Goal: Transaction & Acquisition: Purchase product/service

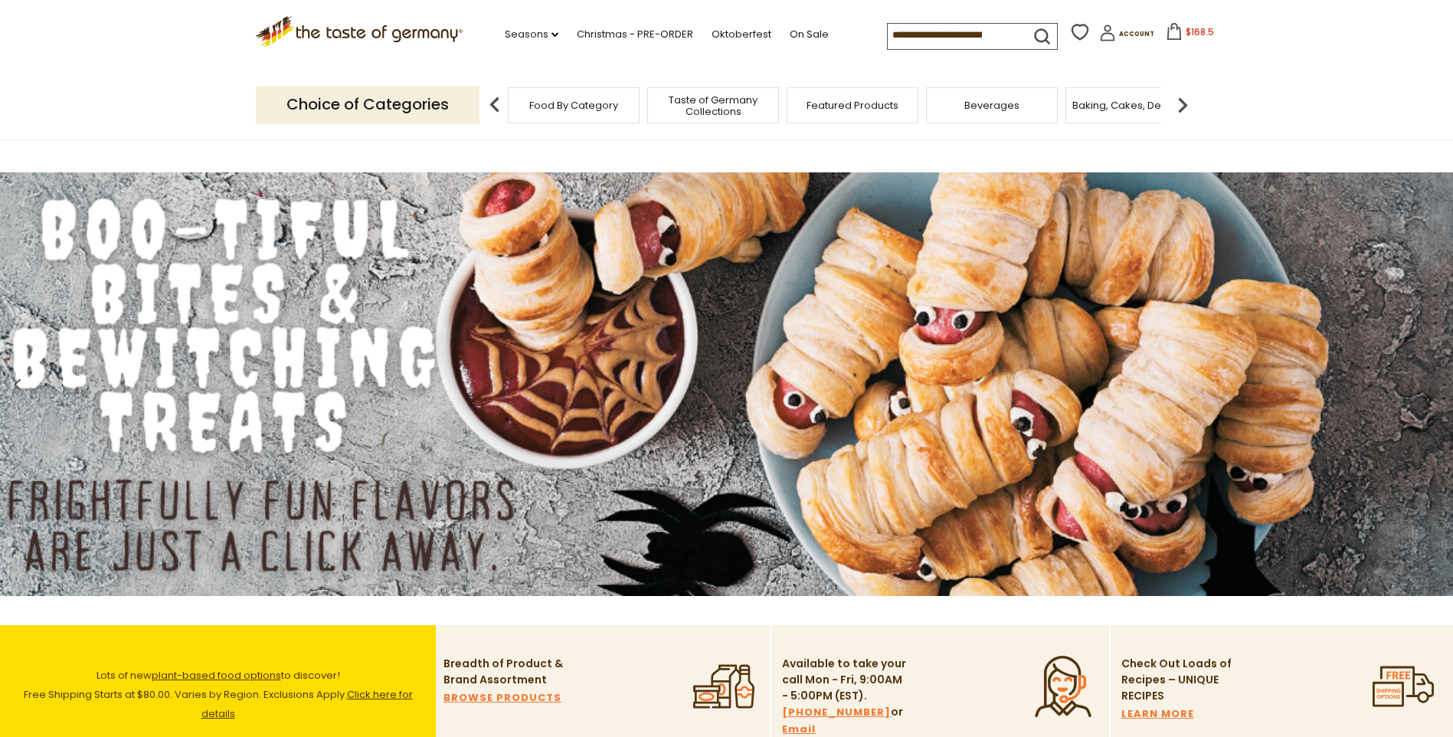
click at [1167, 30] on icon at bounding box center [1174, 31] width 14 height 17
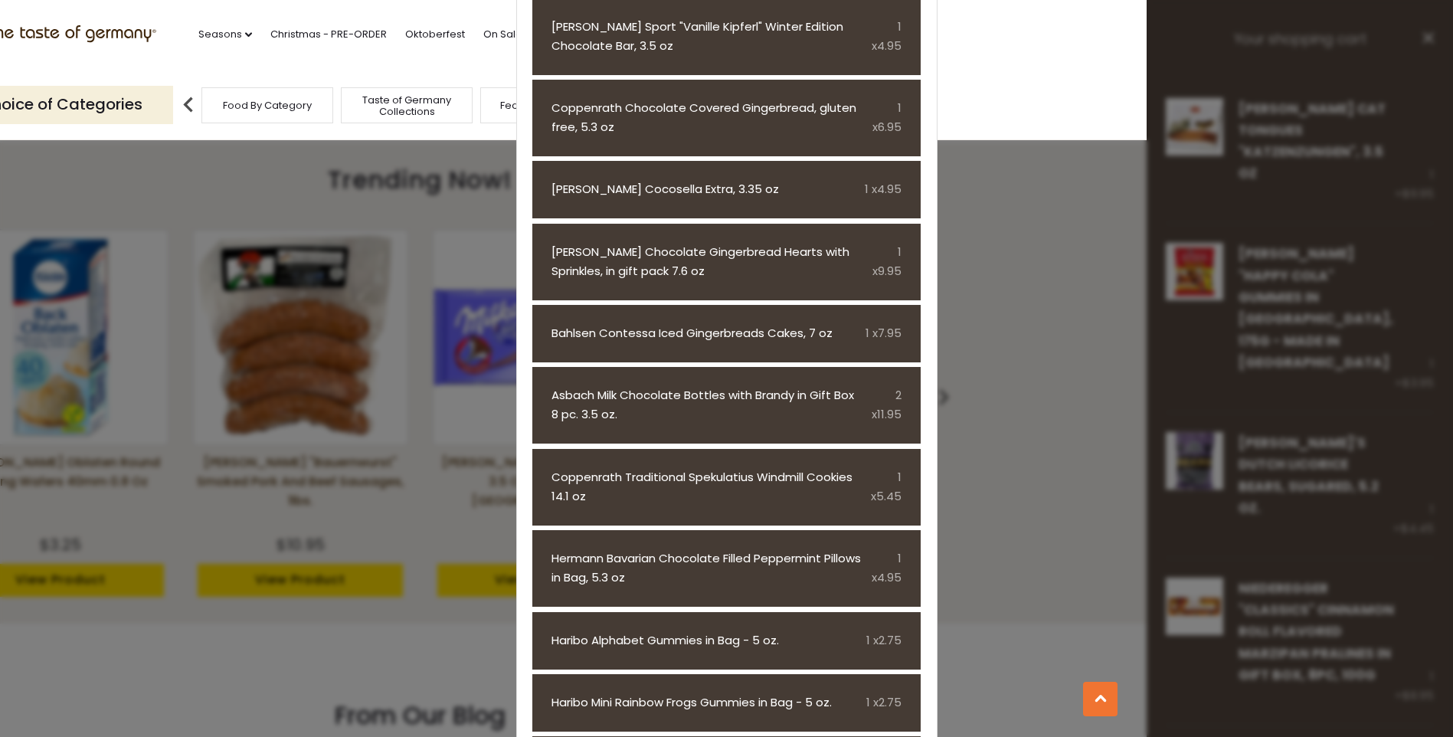
scroll to position [1378, 0]
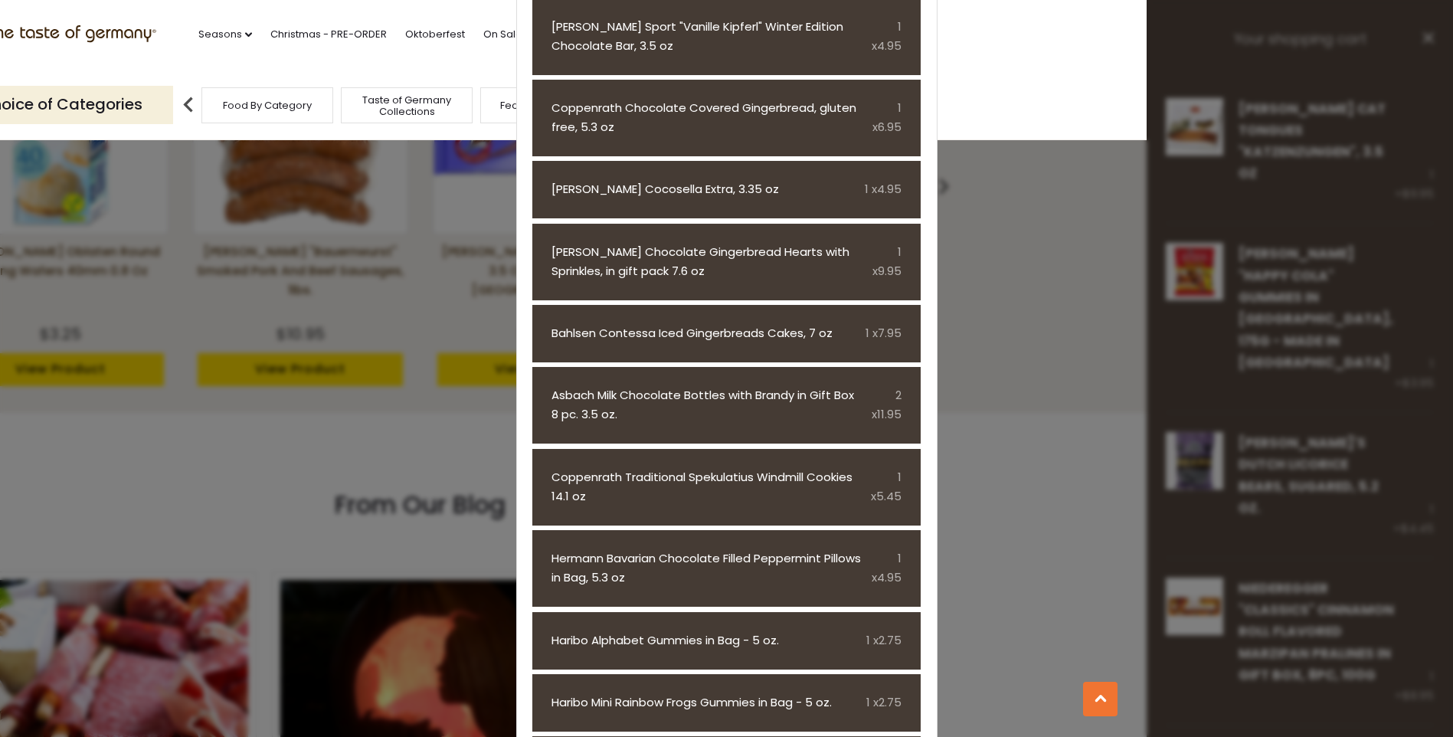
click at [1058, 45] on section ".st0{fill:#EDD300;} .st1{fill:#D33E21;} .st0{fill:#EDD300;} .st1{fill:#D33E21;}…" at bounding box center [420, 35] width 1453 height 70
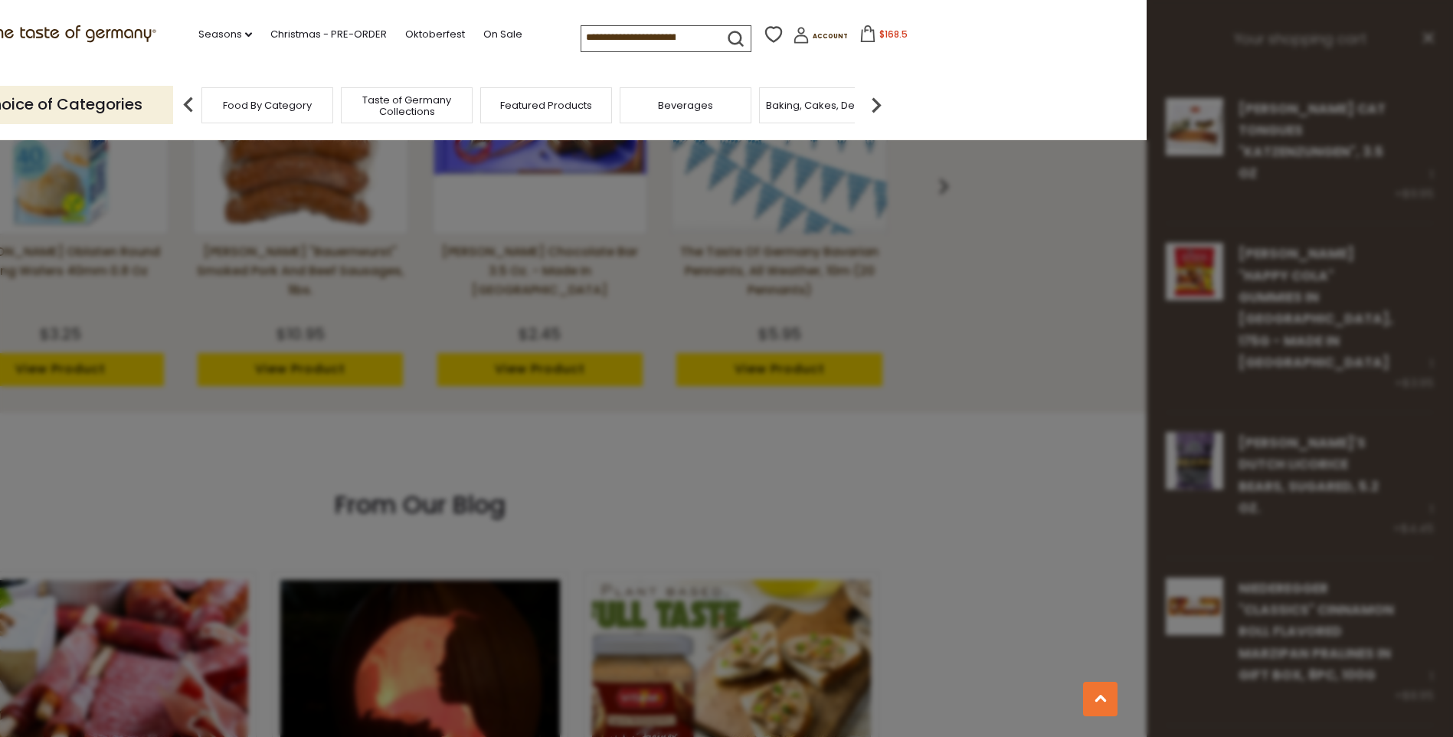
drag, startPoint x: 834, startPoint y: 163, endPoint x: 746, endPoint y: 113, distance: 101.5
click at [812, 142] on div at bounding box center [726, 368] width 1453 height 737
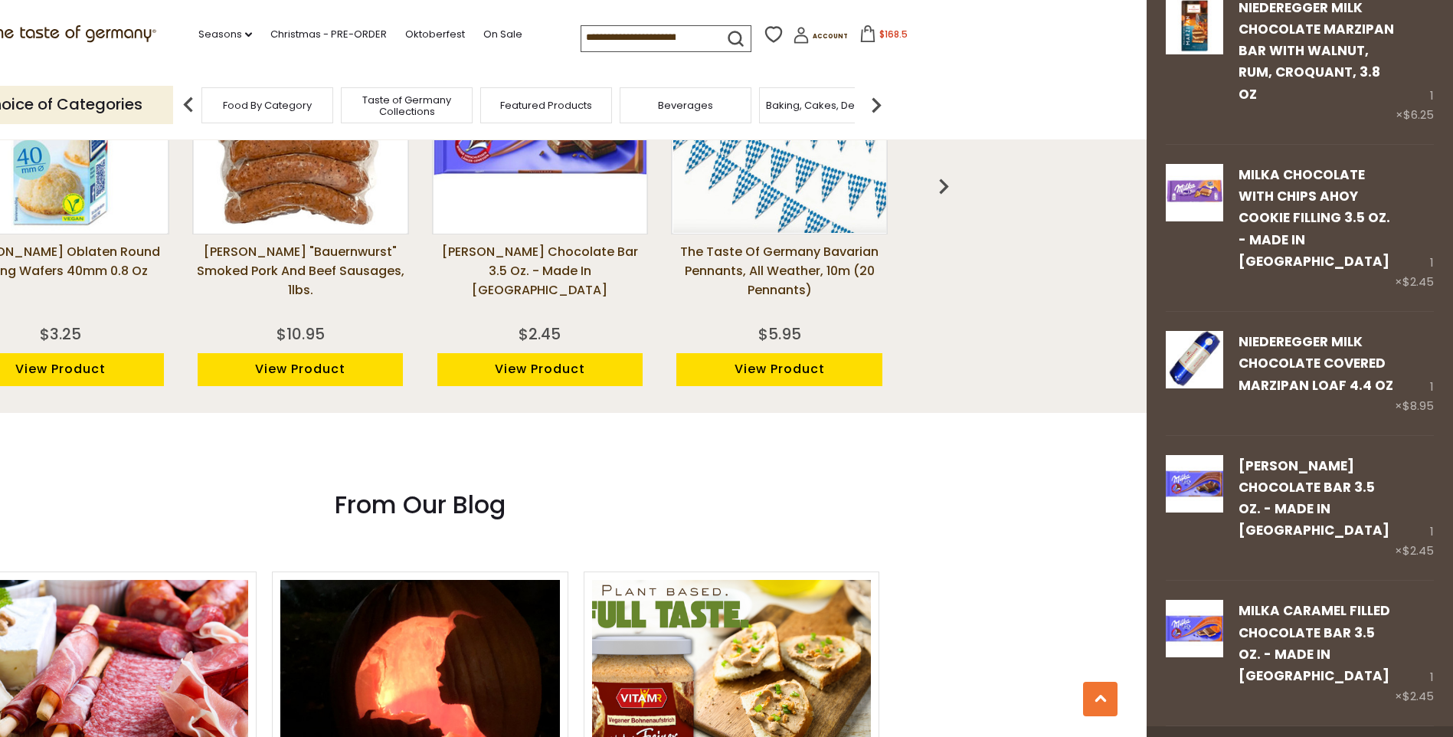
scroll to position [3559, 0]
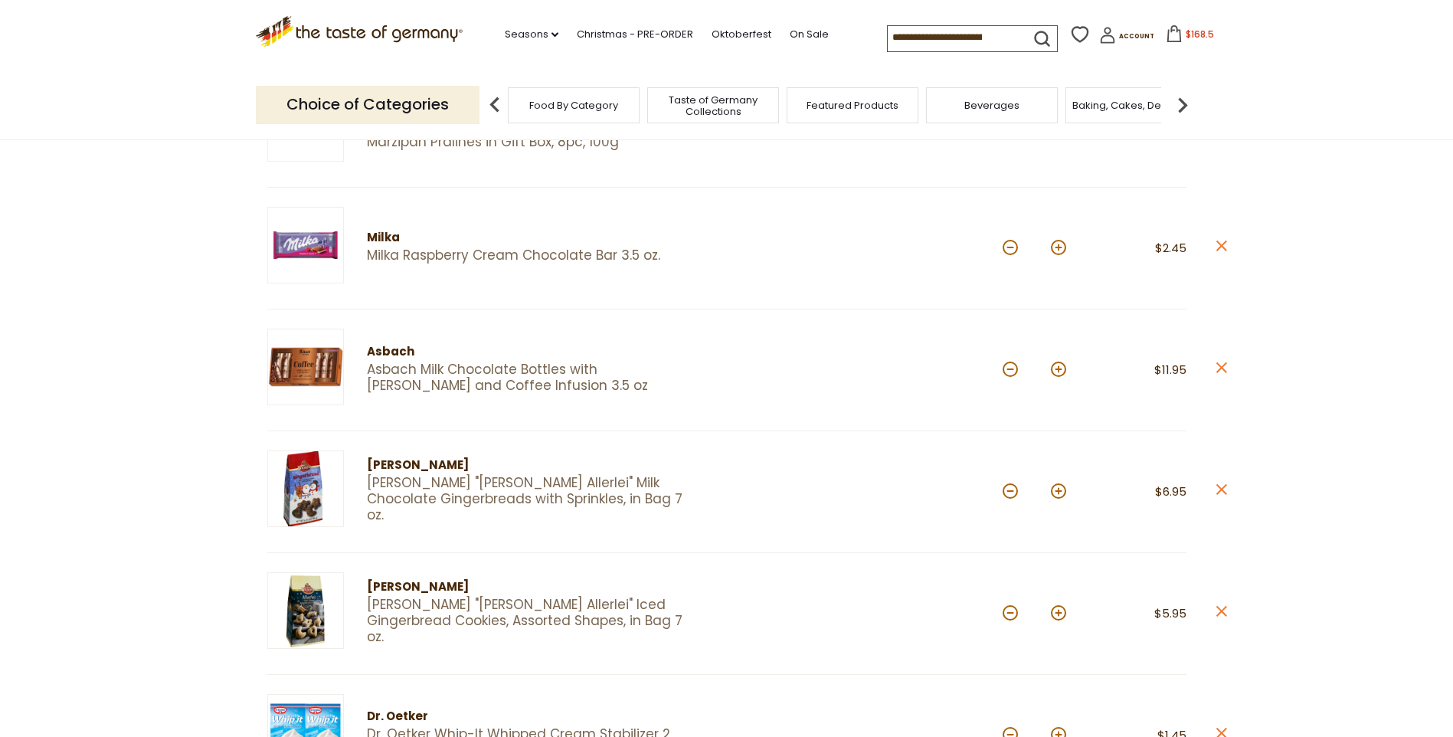
scroll to position [689, 0]
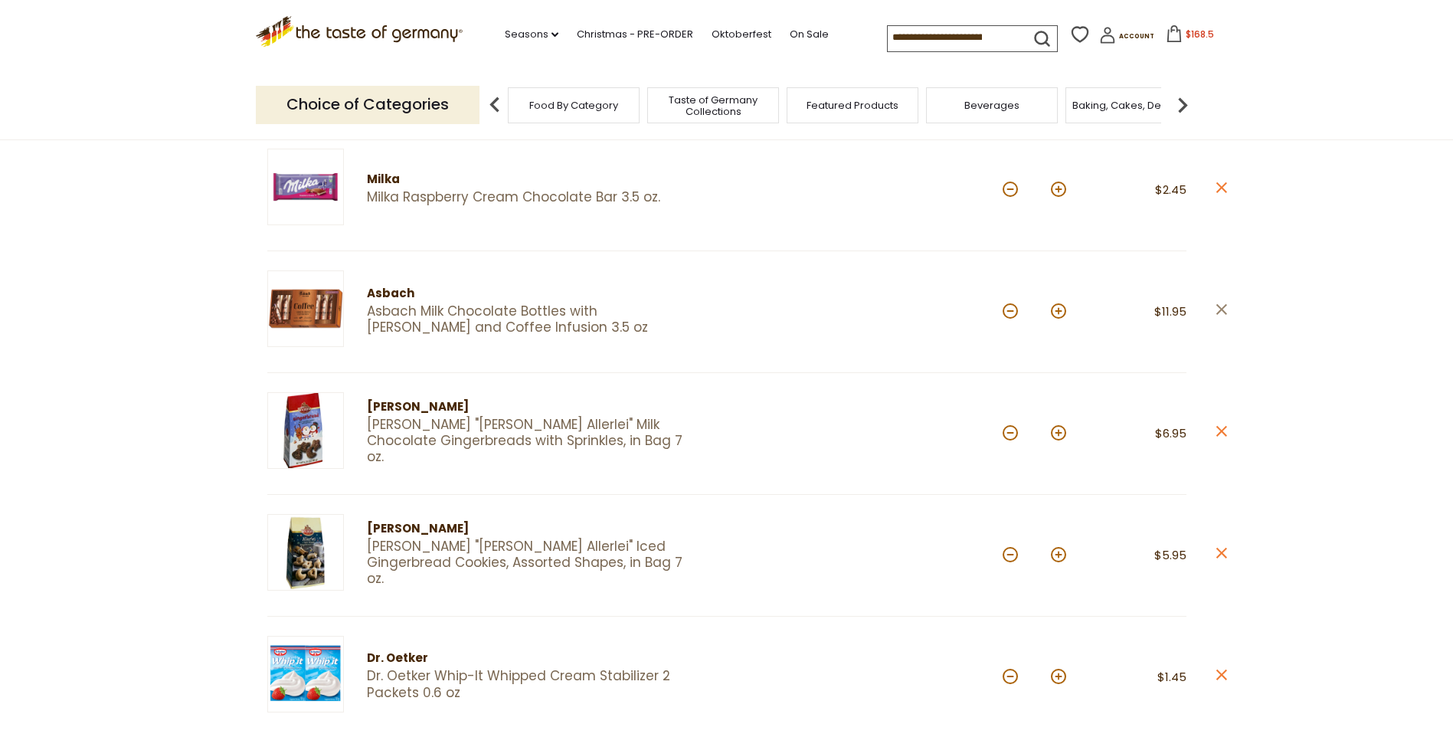
click at [1224, 310] on icon "close" at bounding box center [1220, 309] width 11 height 11
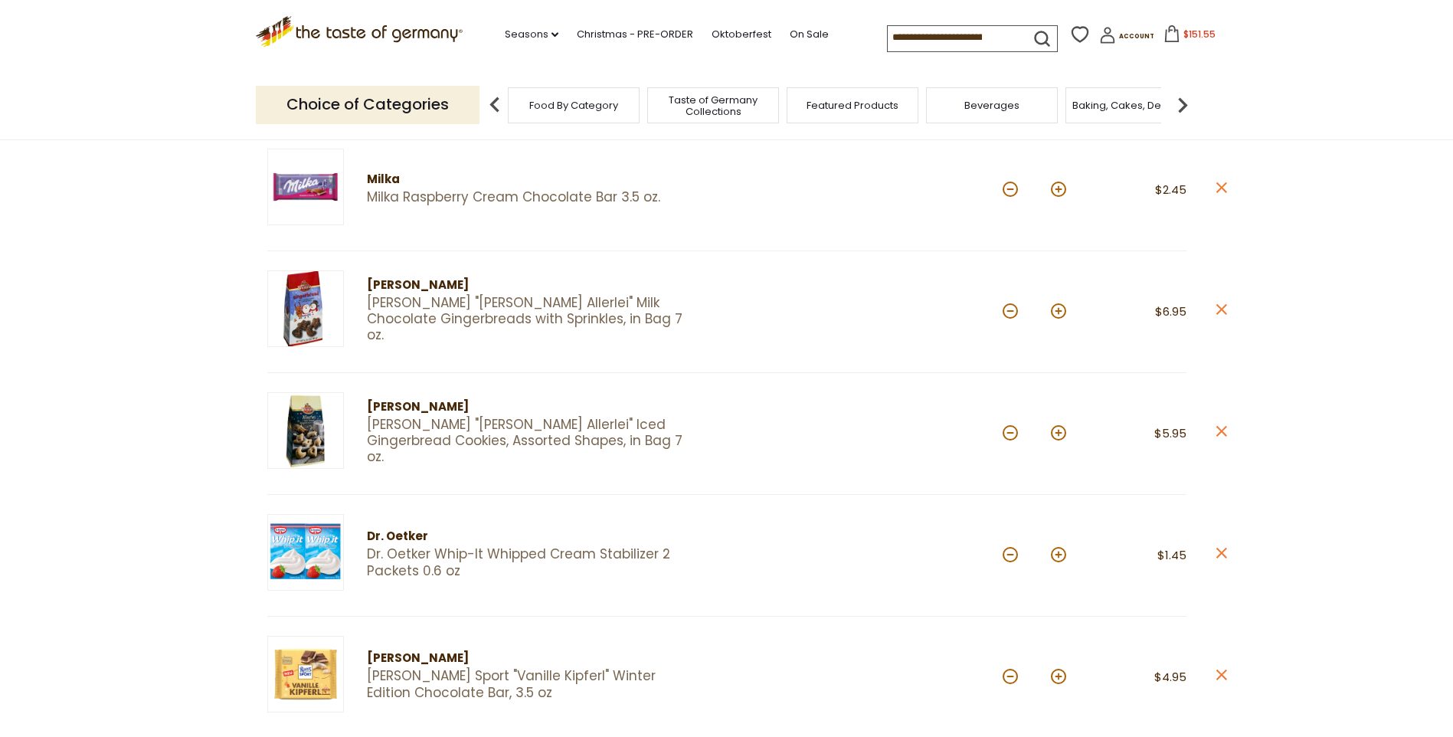
click at [1224, 310] on icon "close" at bounding box center [1220, 309] width 11 height 11
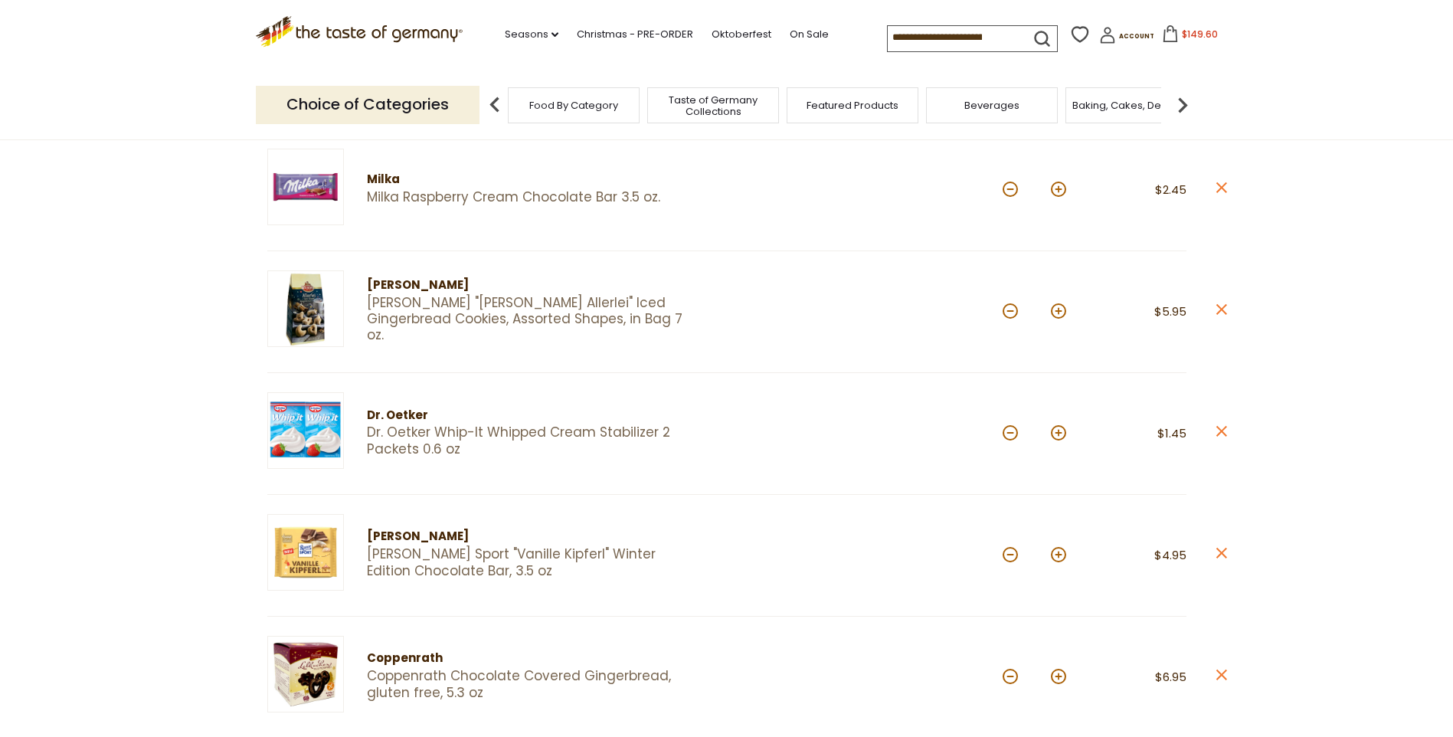
click at [1224, 310] on icon "close" at bounding box center [1220, 309] width 11 height 11
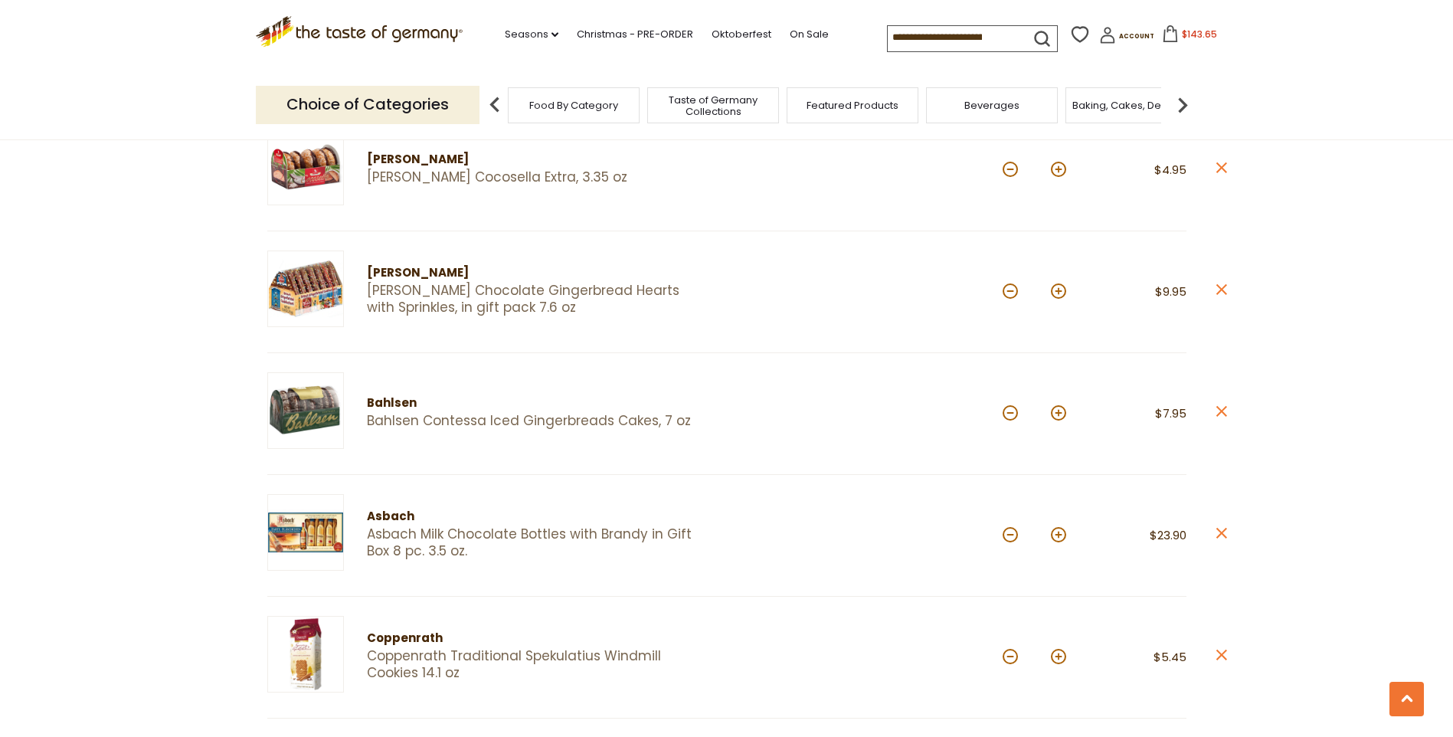
scroll to position [1225, 0]
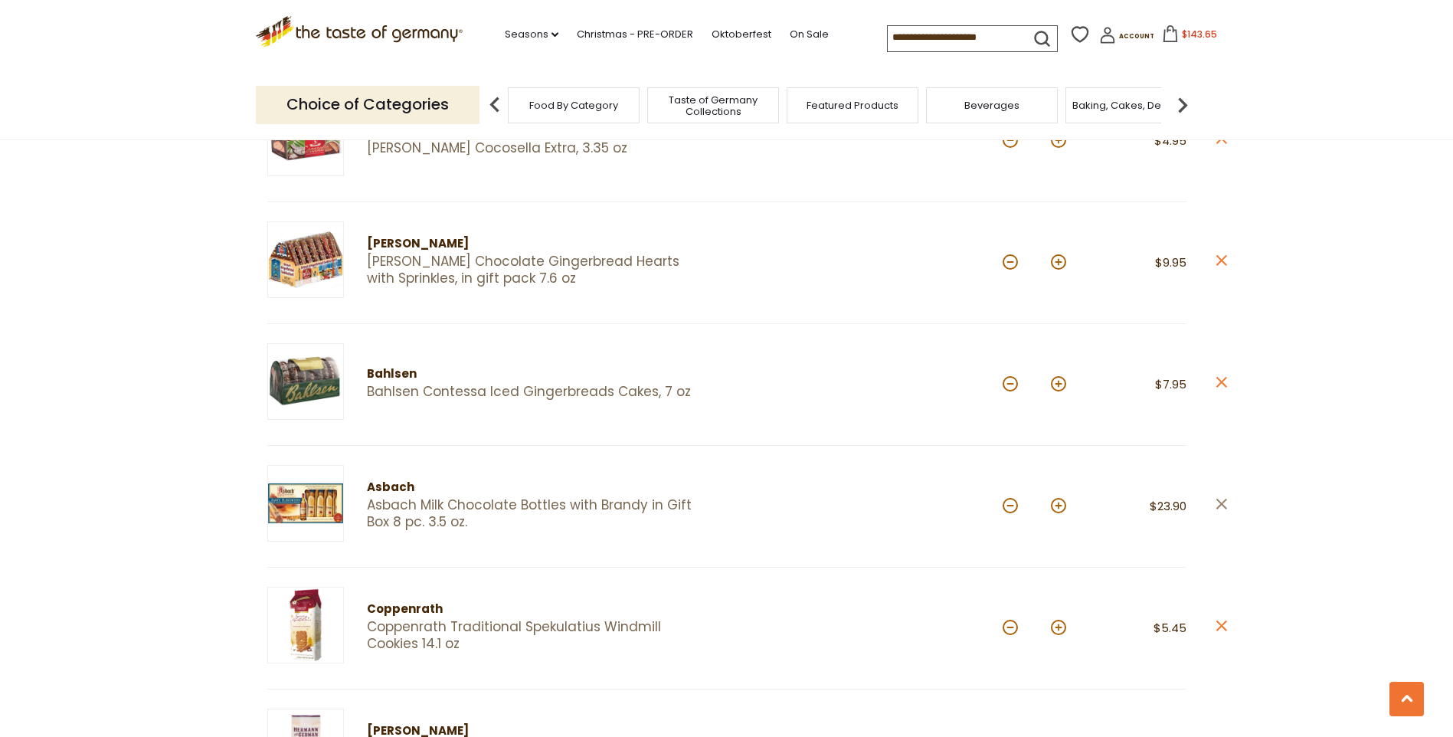
click at [1225, 505] on icon "close" at bounding box center [1220, 504] width 11 height 11
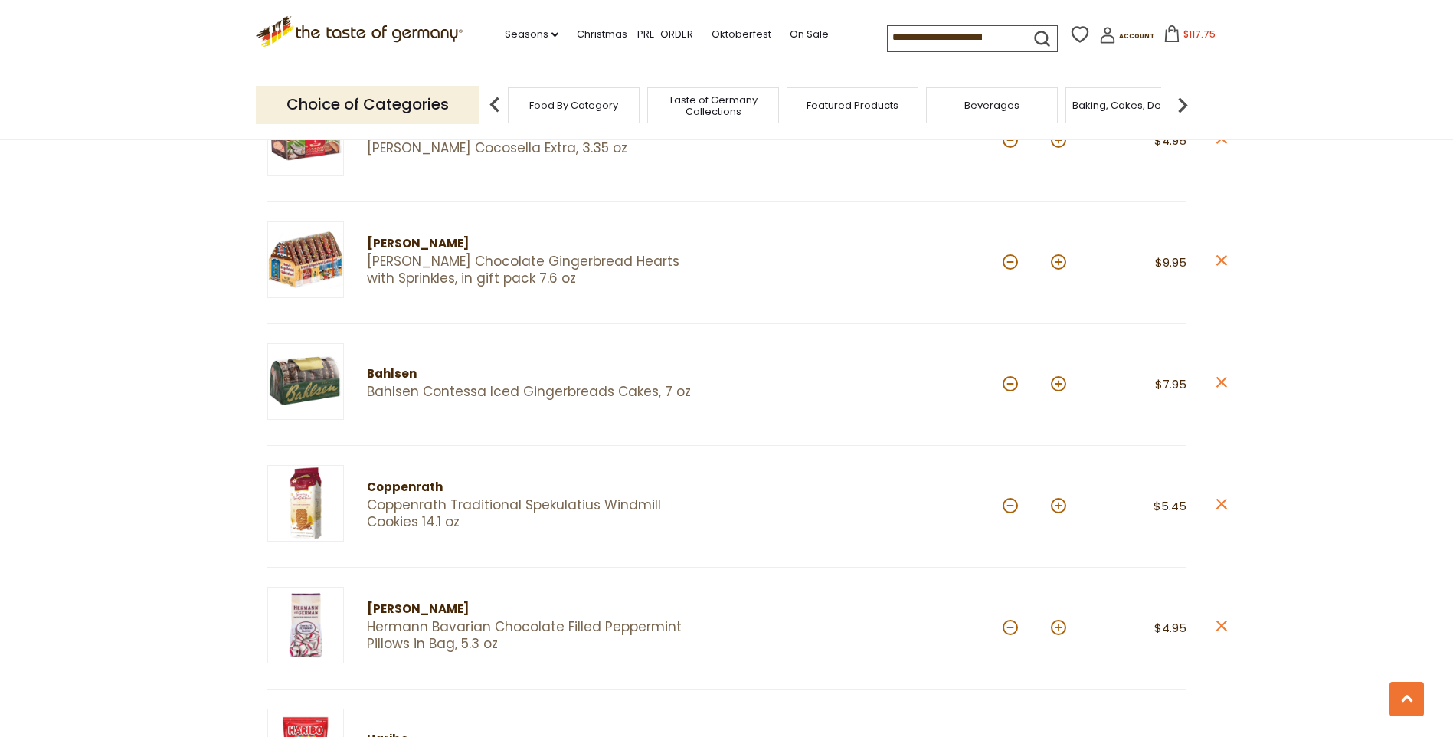
click at [1225, 505] on icon "close" at bounding box center [1220, 504] width 11 height 11
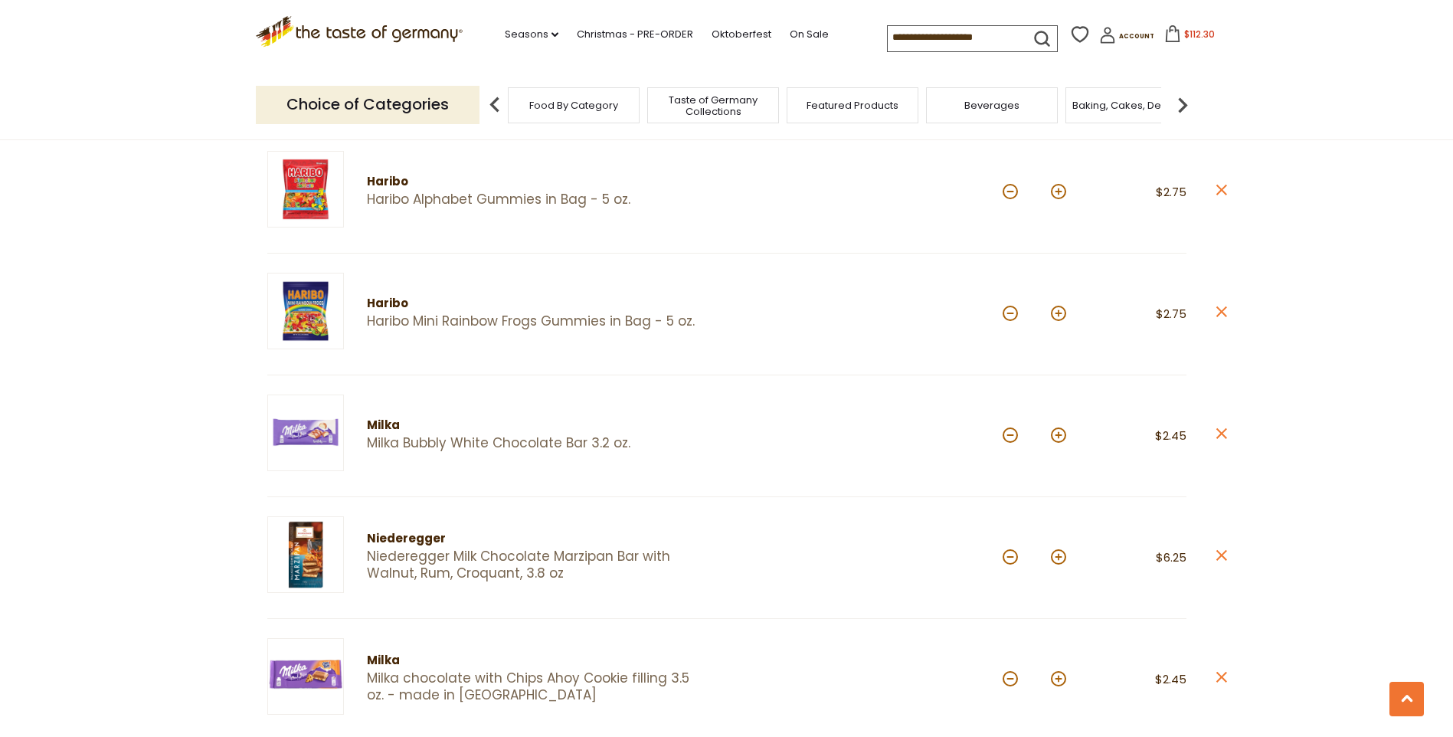
scroll to position [1685, 0]
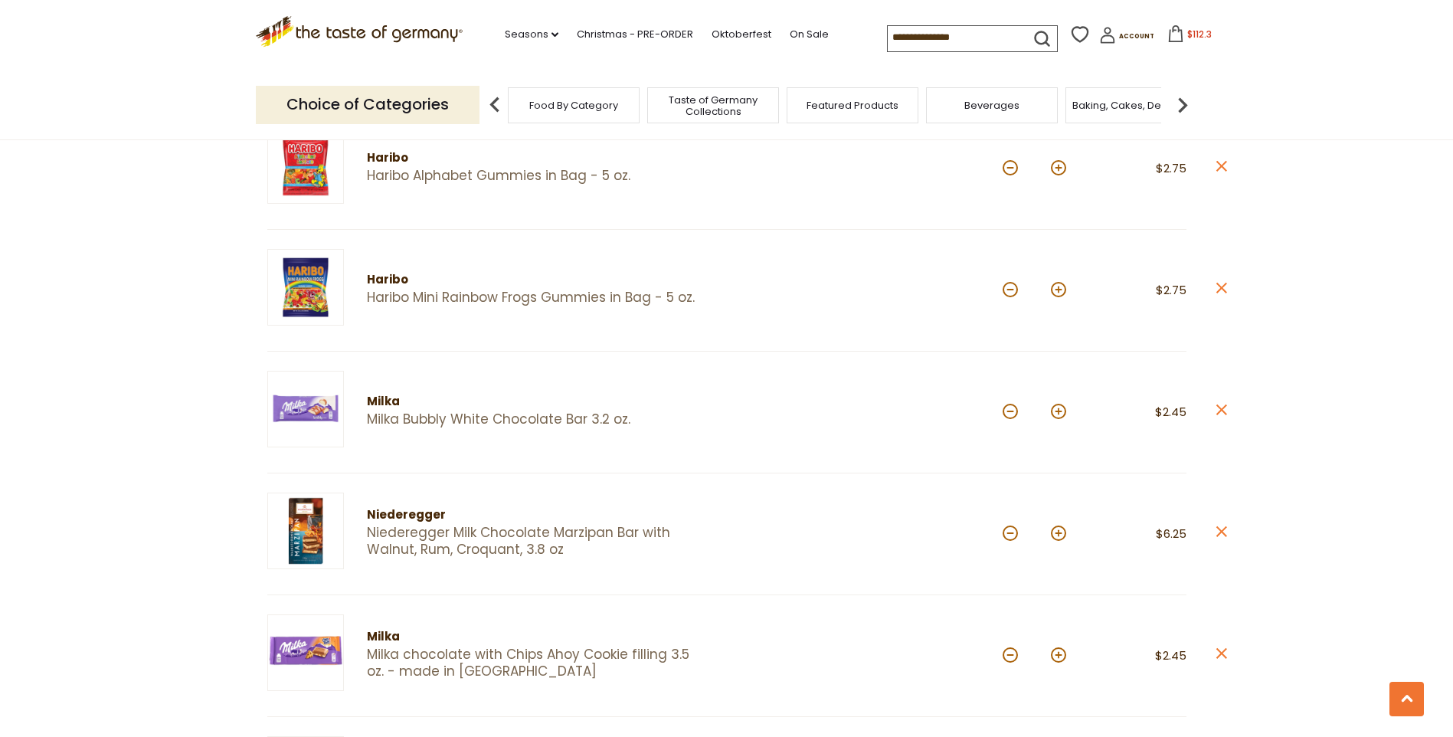
click at [299, 538] on img at bounding box center [305, 530] width 77 height 77
click at [1224, 532] on icon "close" at bounding box center [1220, 531] width 11 height 11
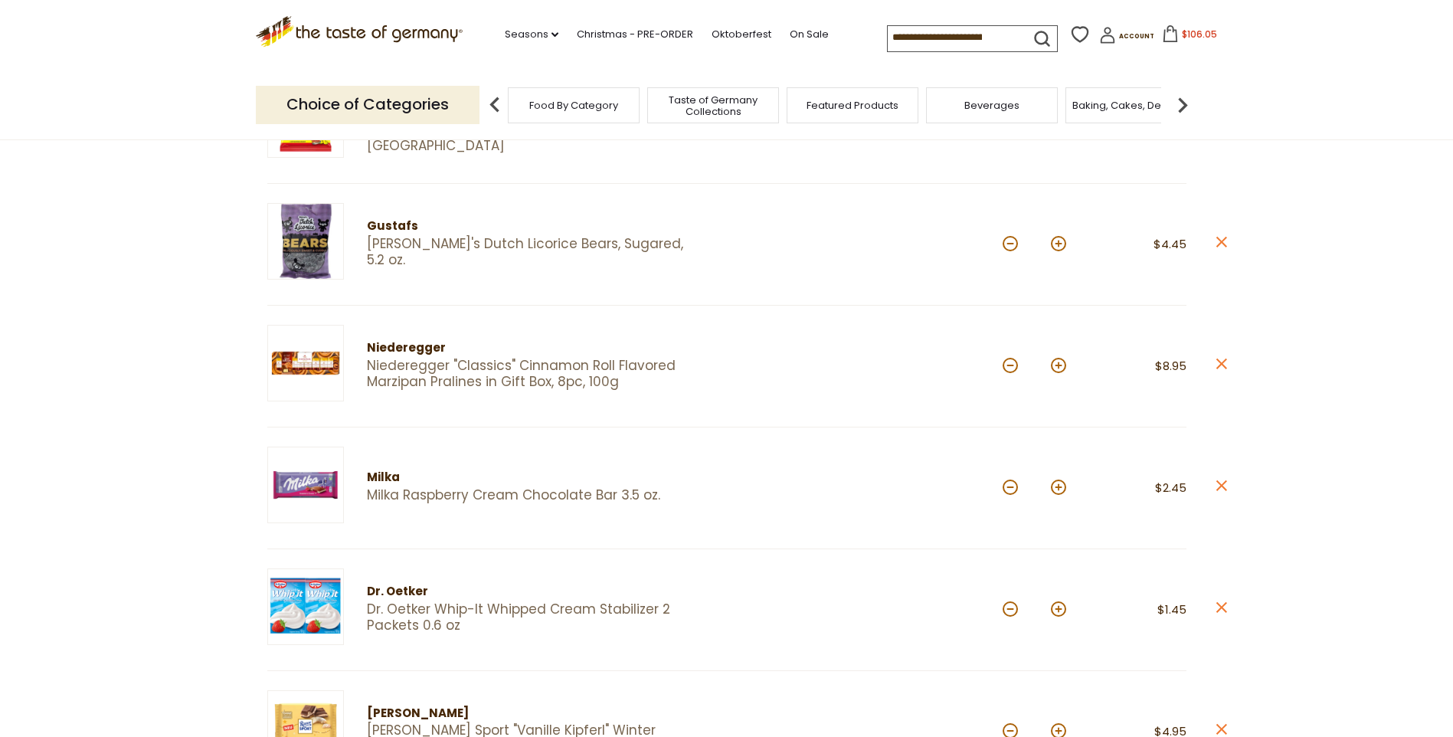
scroll to position [536, 0]
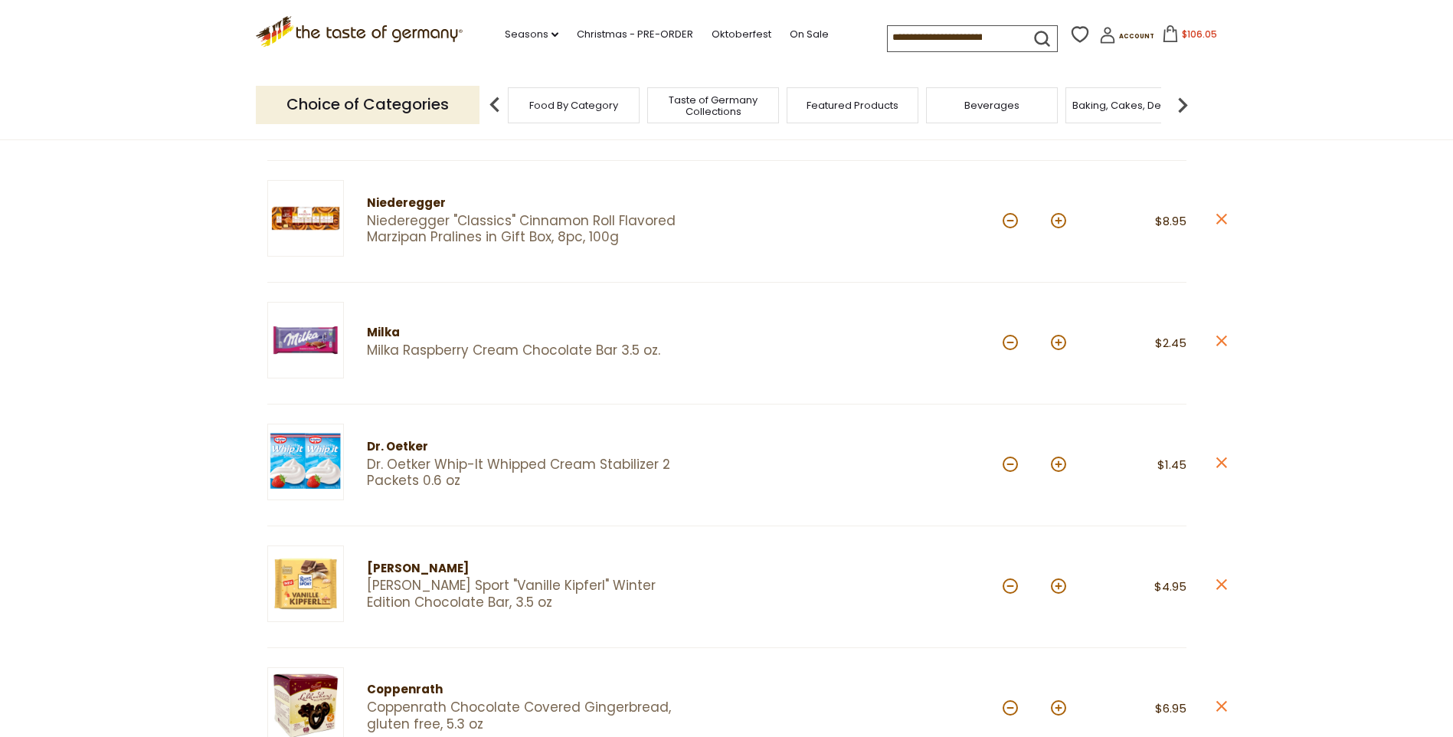
click at [324, 326] on img at bounding box center [305, 340] width 77 height 77
click at [1224, 345] on icon "close" at bounding box center [1220, 340] width 11 height 11
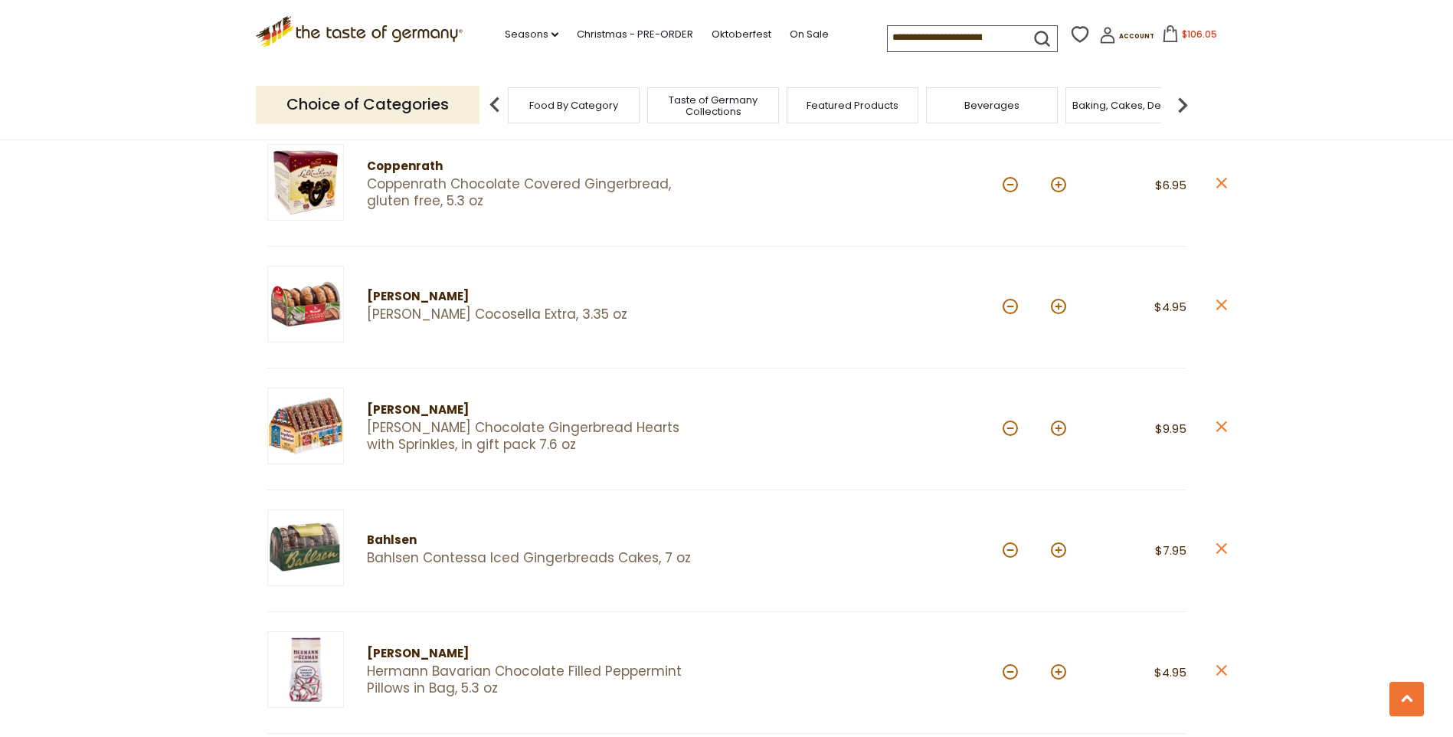
scroll to position [1072, 0]
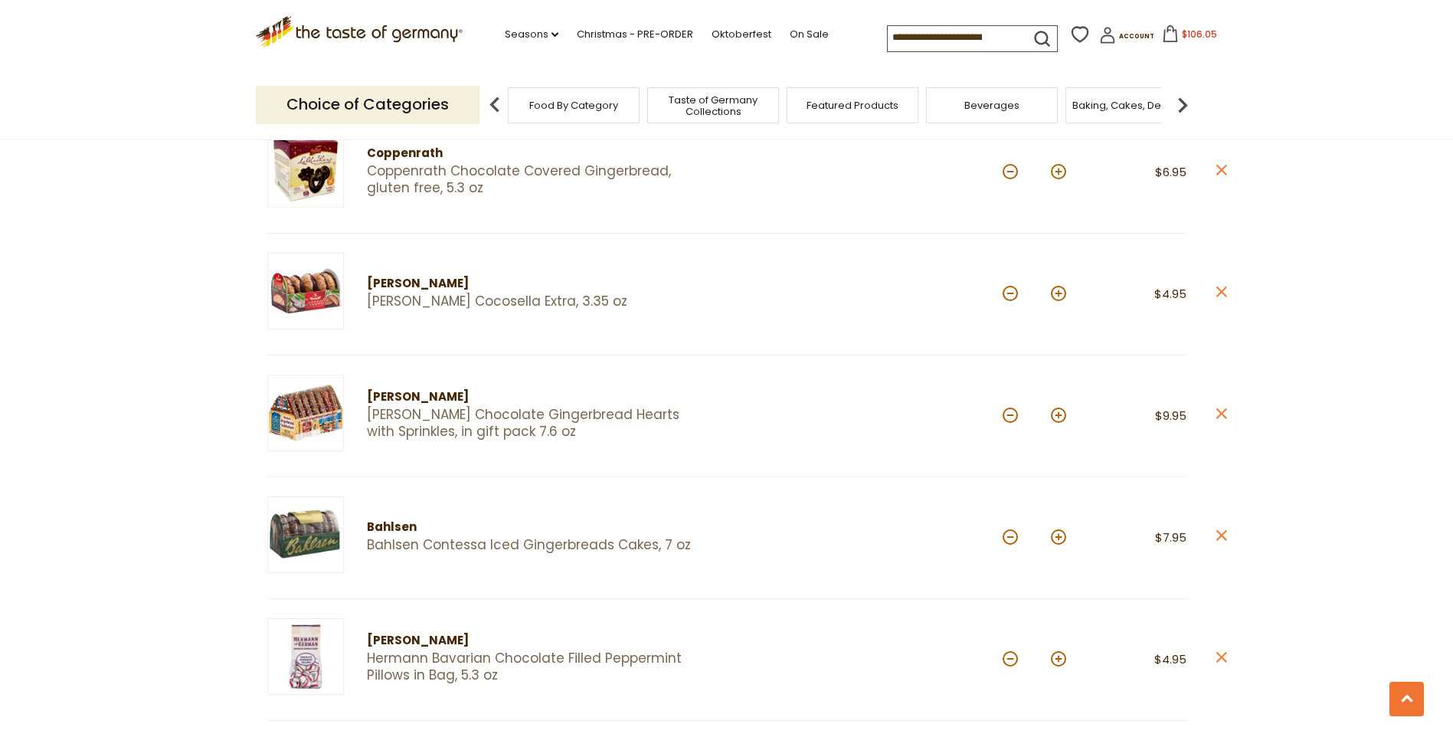
click at [302, 283] on img at bounding box center [305, 291] width 77 height 77
click at [1224, 412] on icon "close" at bounding box center [1220, 413] width 11 height 11
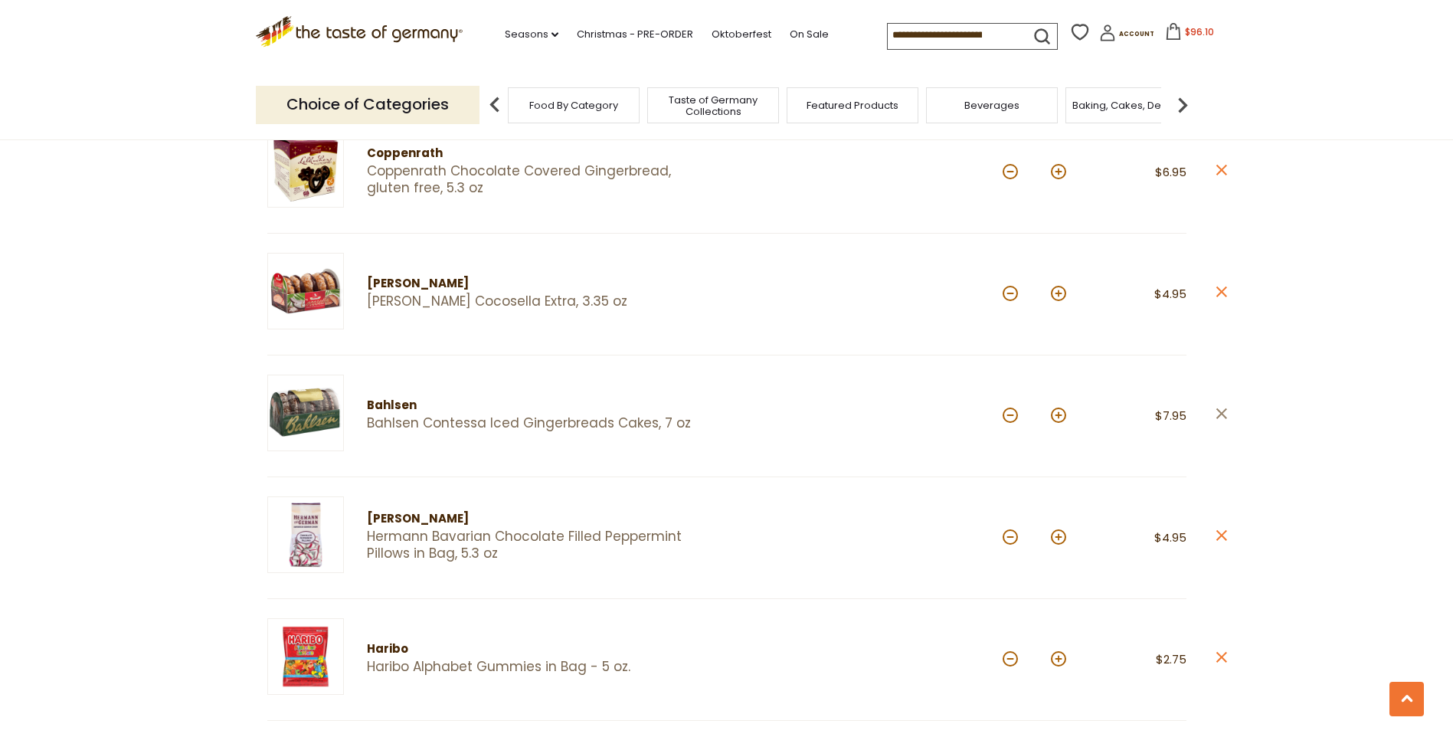
click at [1221, 412] on icon at bounding box center [1220, 413] width 11 height 11
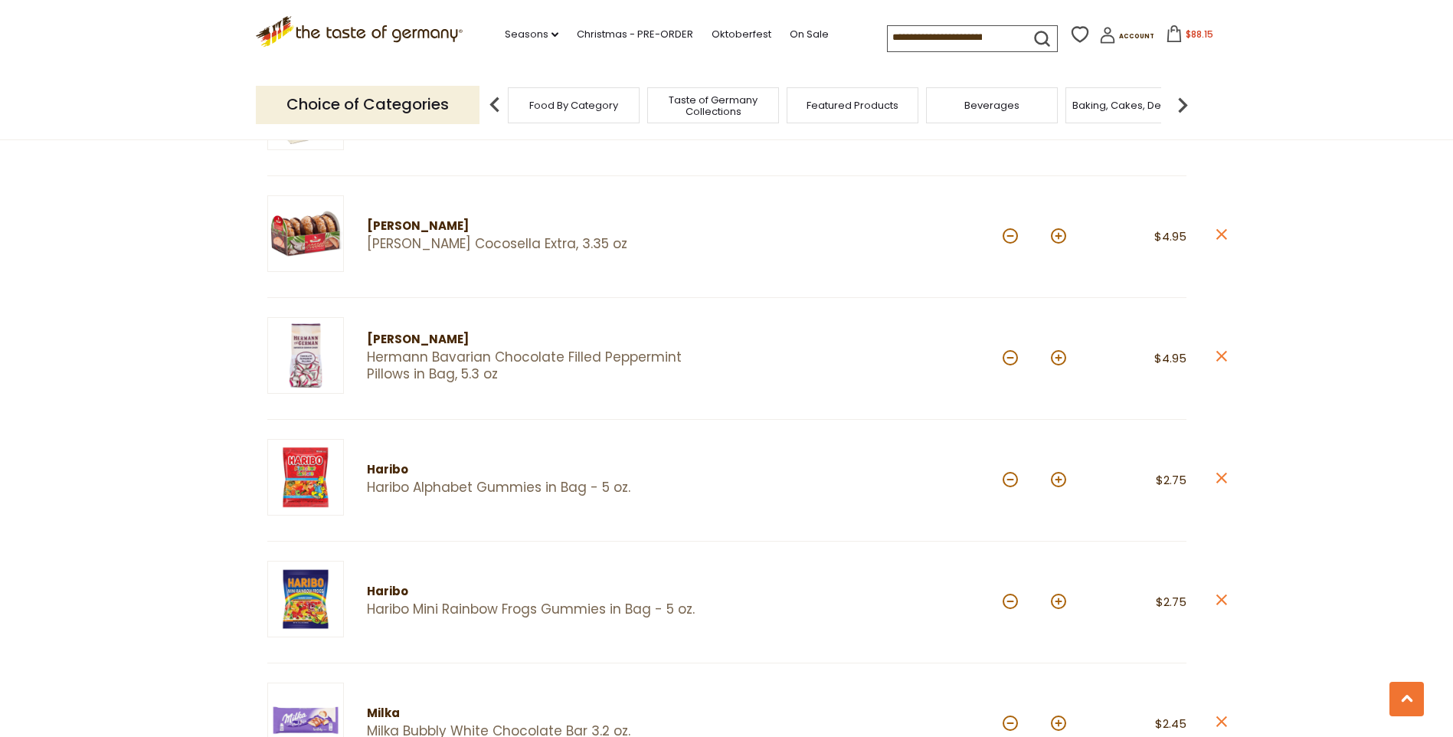
scroll to position [1225, 0]
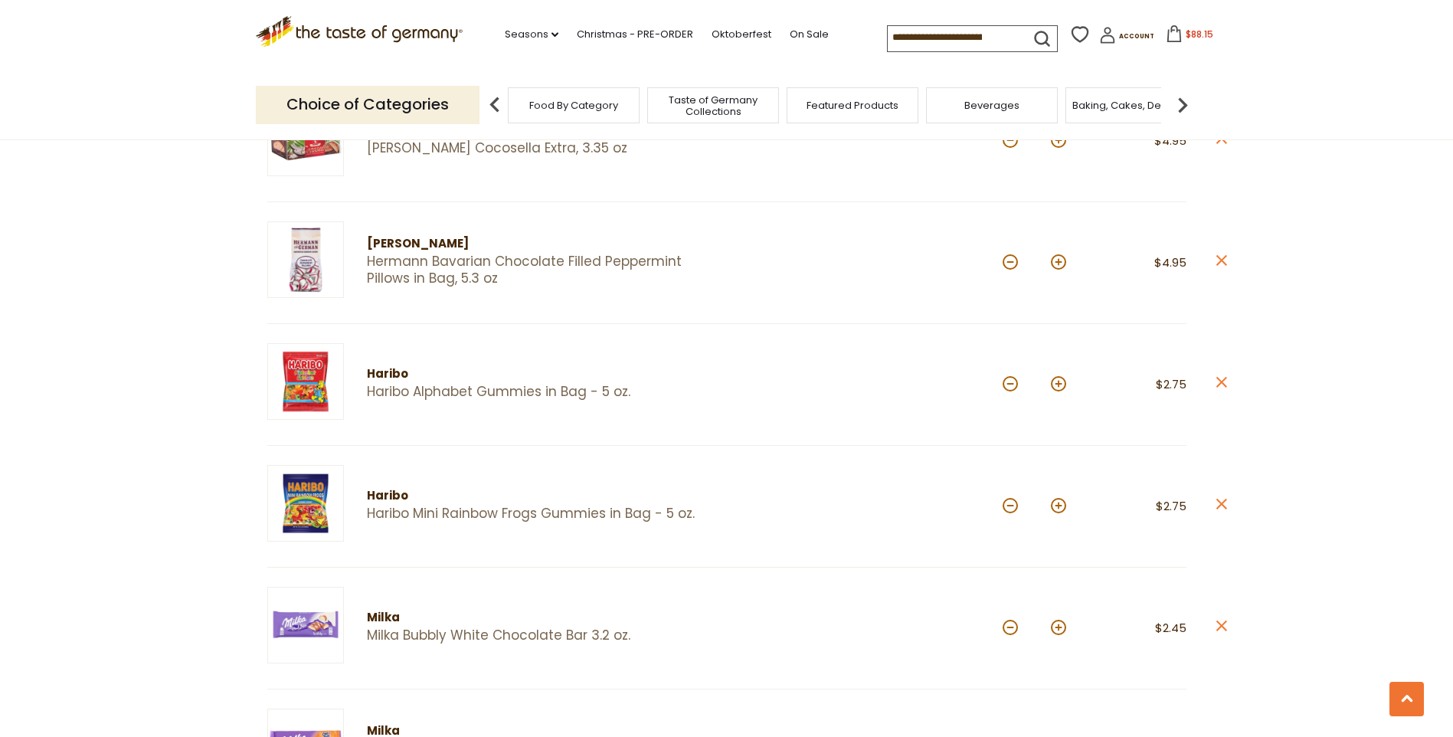
click at [314, 394] on img at bounding box center [305, 381] width 77 height 77
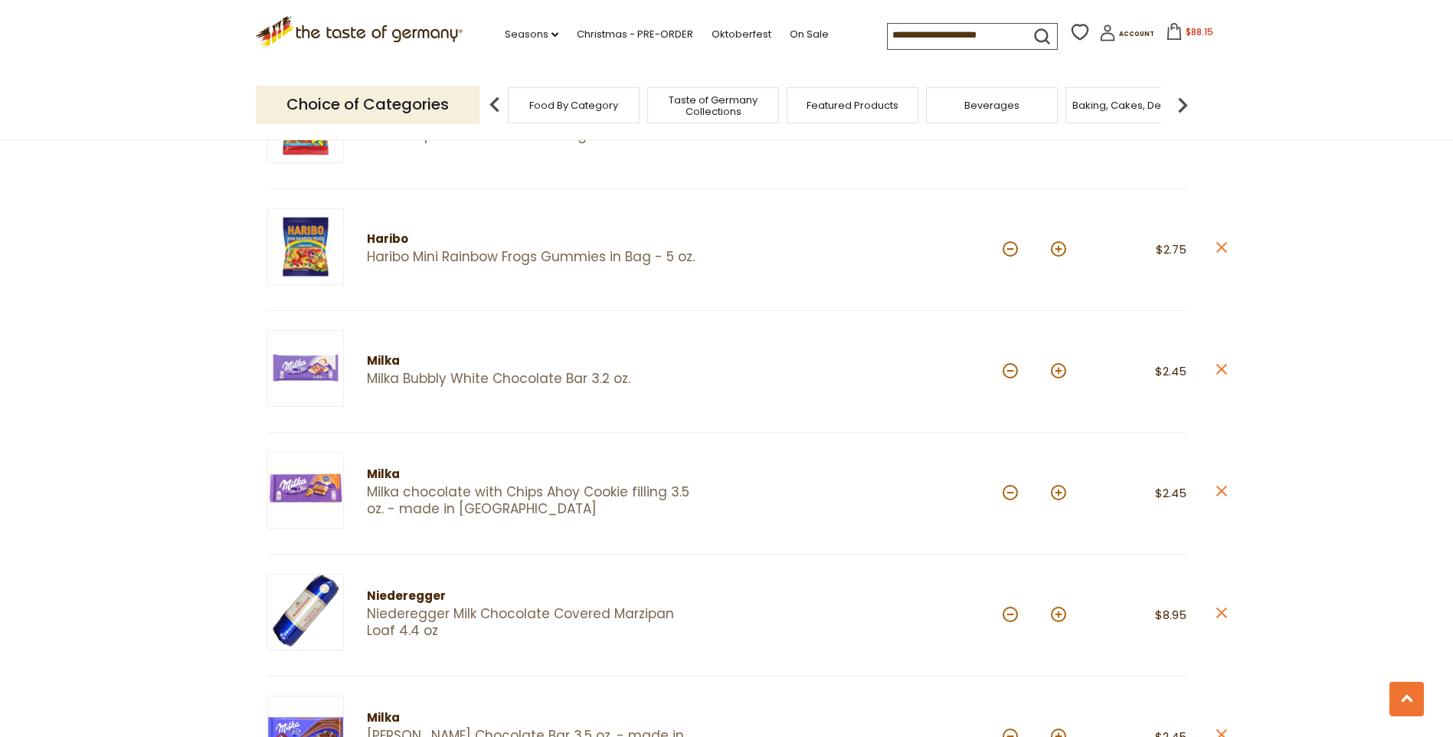
scroll to position [1532, 0]
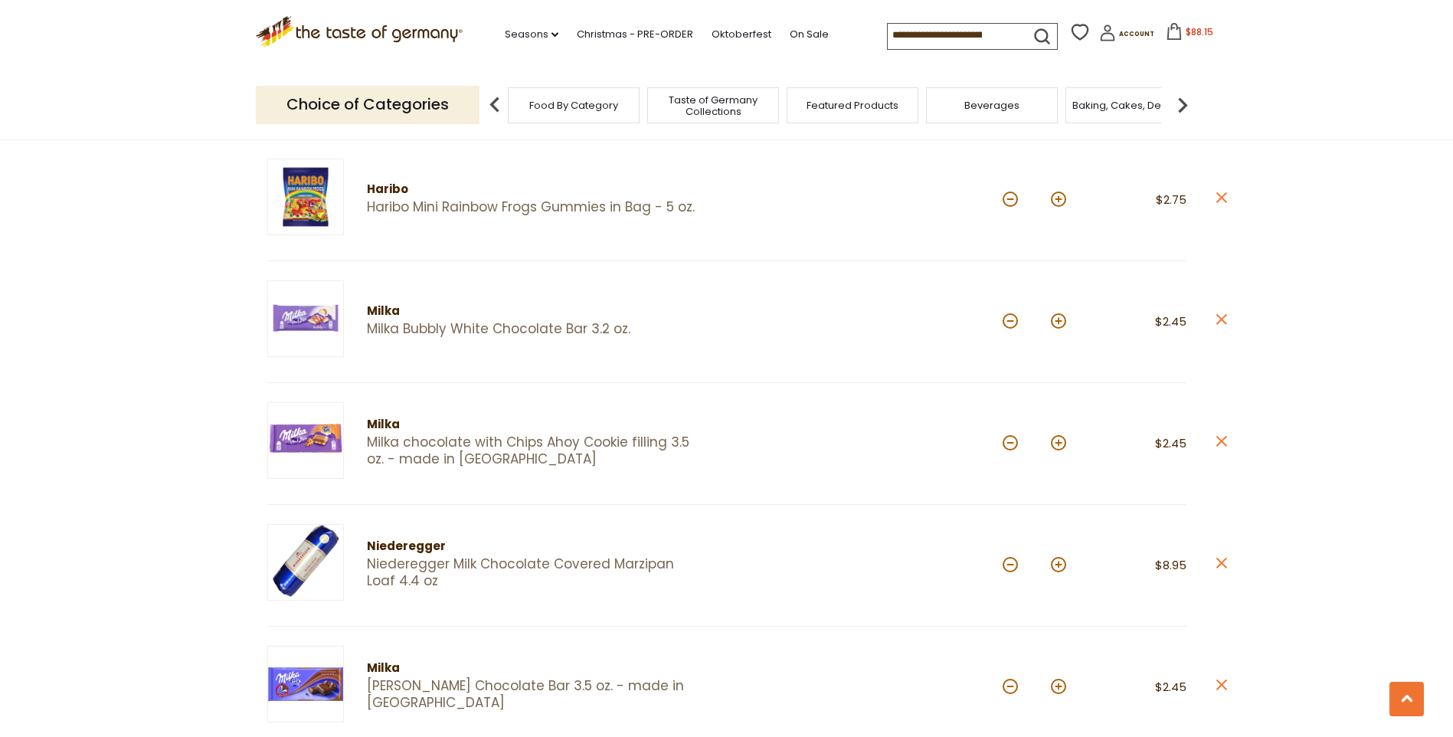
click at [318, 316] on img at bounding box center [305, 318] width 77 height 77
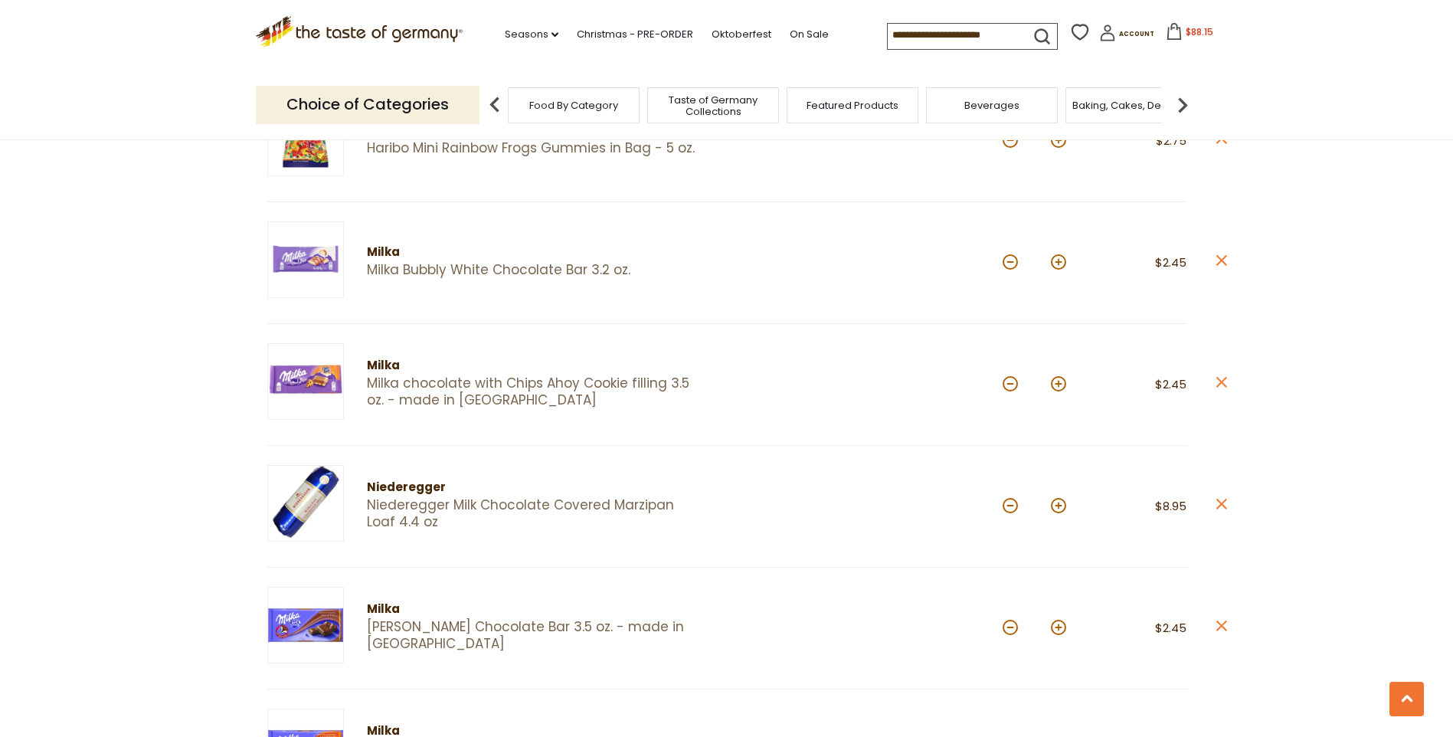
scroll to position [1761, 0]
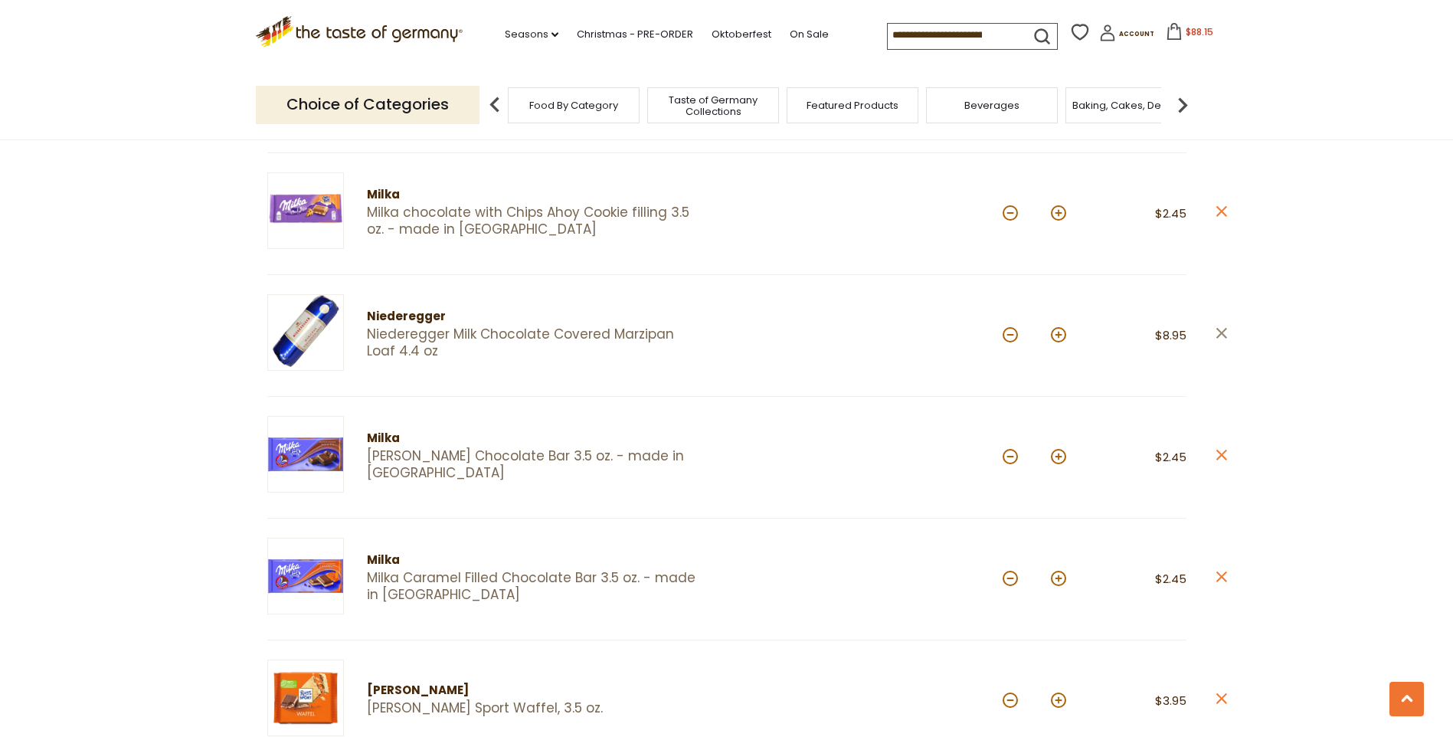
click at [1223, 326] on link "close" at bounding box center [1220, 335] width 11 height 19
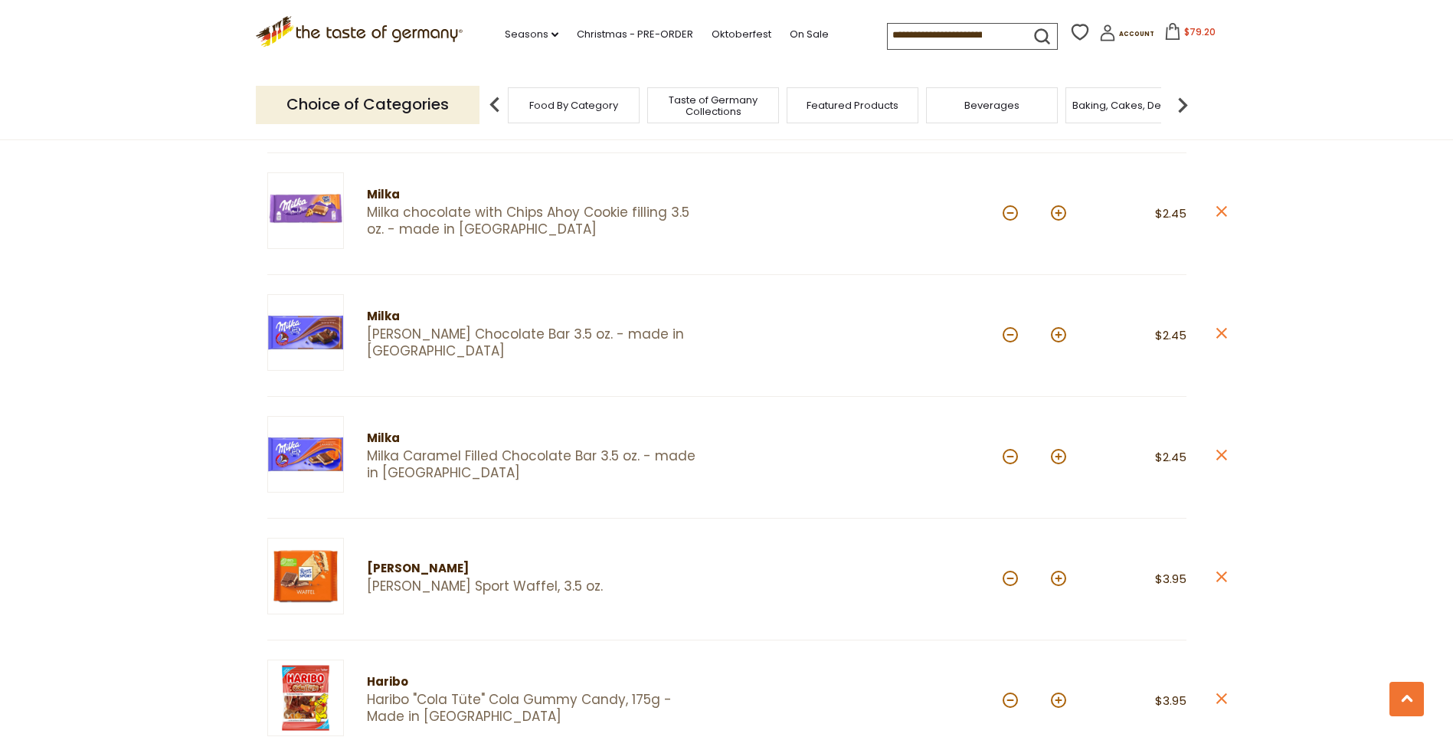
click at [277, 470] on img at bounding box center [305, 454] width 77 height 77
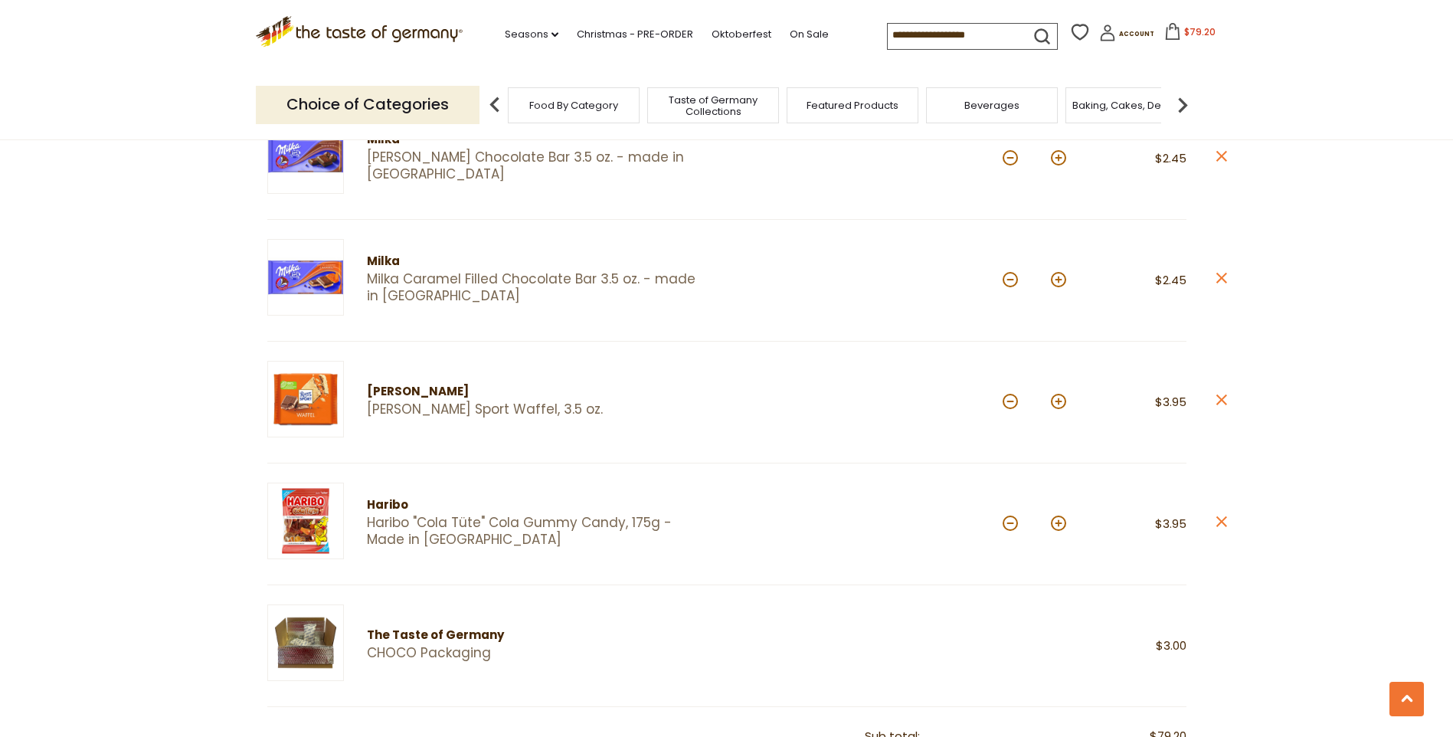
scroll to position [2049, 0]
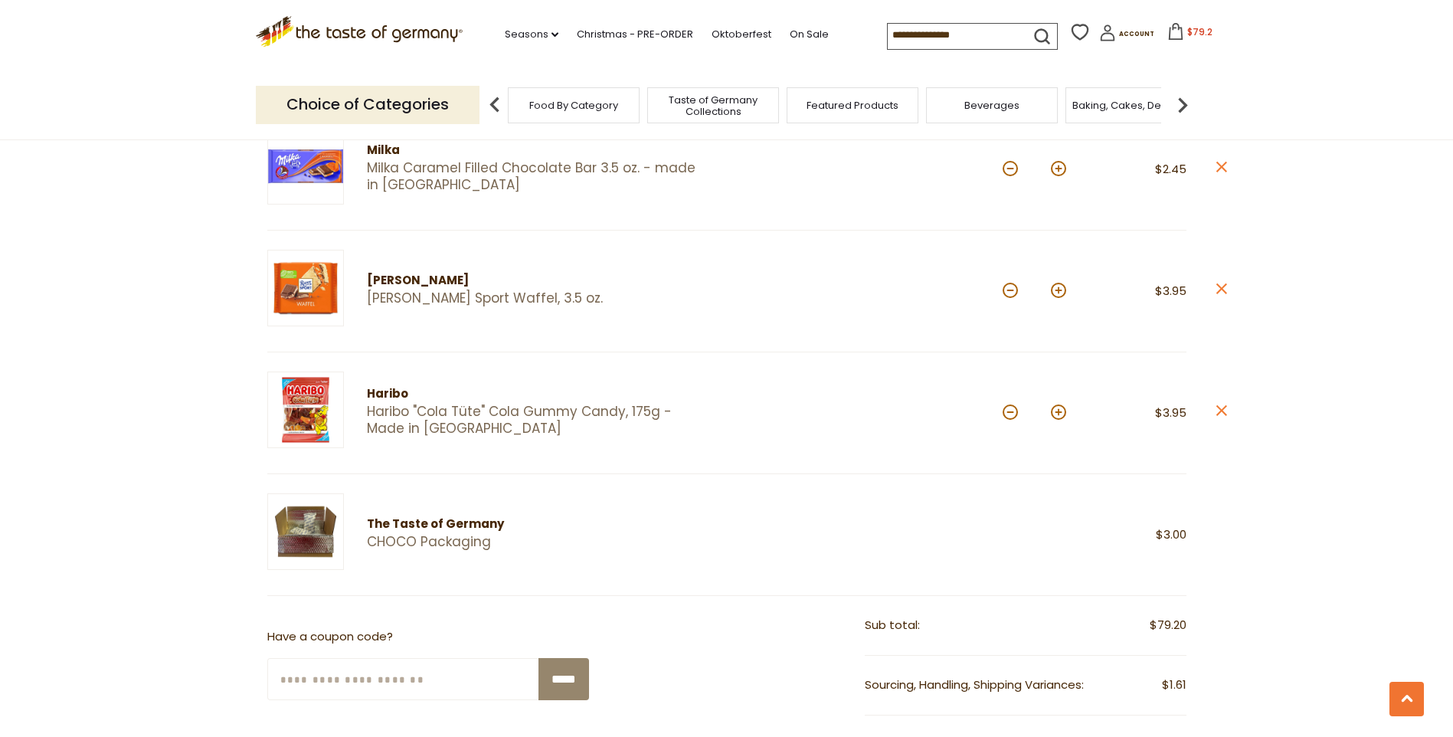
click at [1221, 409] on icon "close" at bounding box center [1220, 410] width 11 height 11
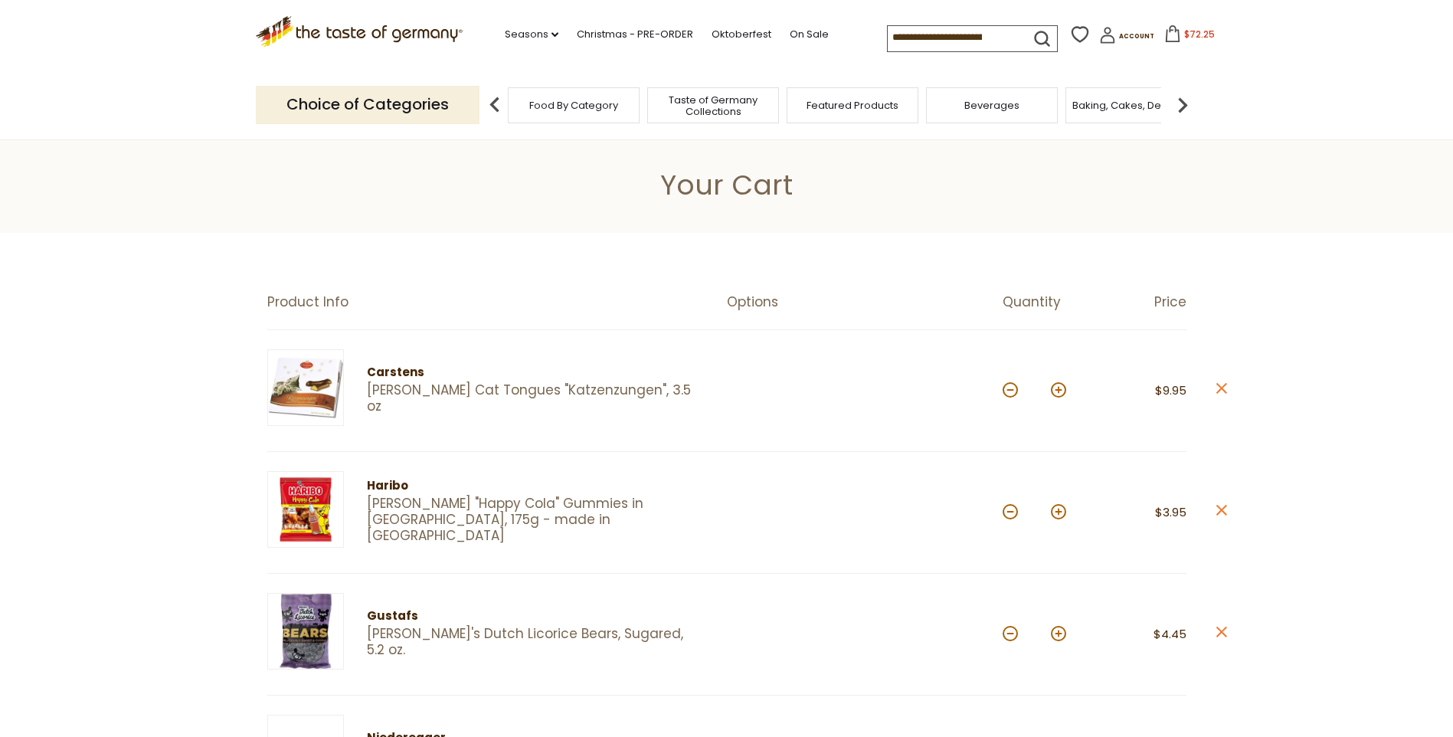
scroll to position [0, 0]
